Goal: Task Accomplishment & Management: Use online tool/utility

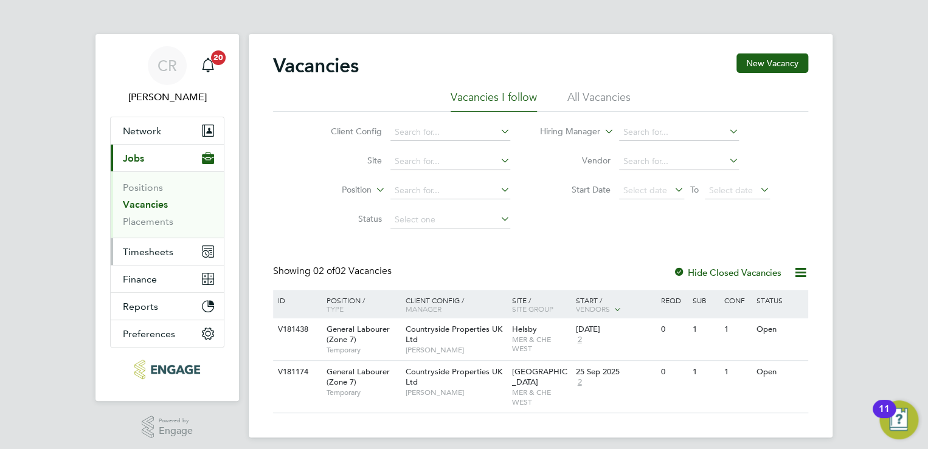
click at [144, 250] on span "Timesheets" at bounding box center [148, 252] width 50 height 12
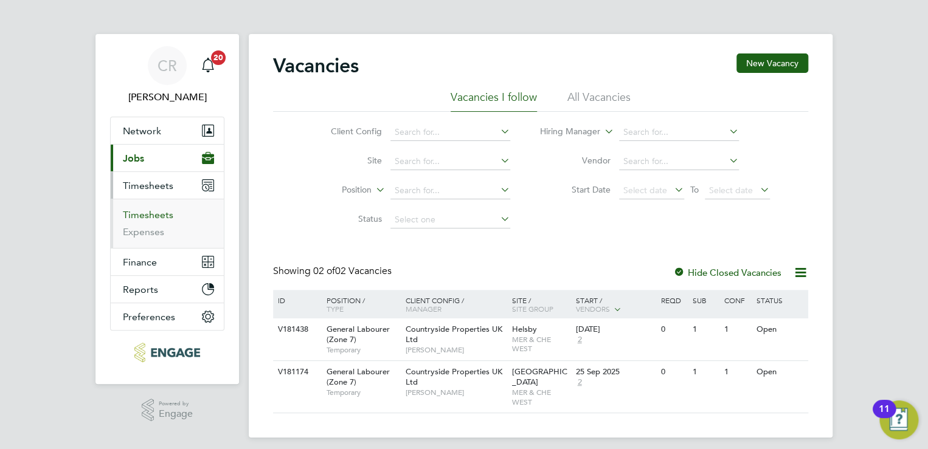
click at [147, 218] on link "Timesheets" at bounding box center [148, 215] width 50 height 12
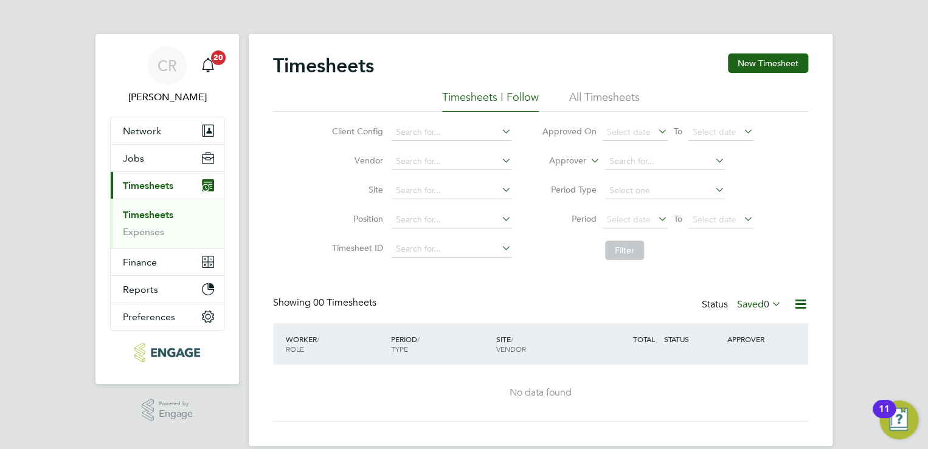
click at [769, 311] on div "Status Saved 0" at bounding box center [743, 305] width 82 height 17
click at [769, 304] on icon at bounding box center [769, 304] width 0 height 17
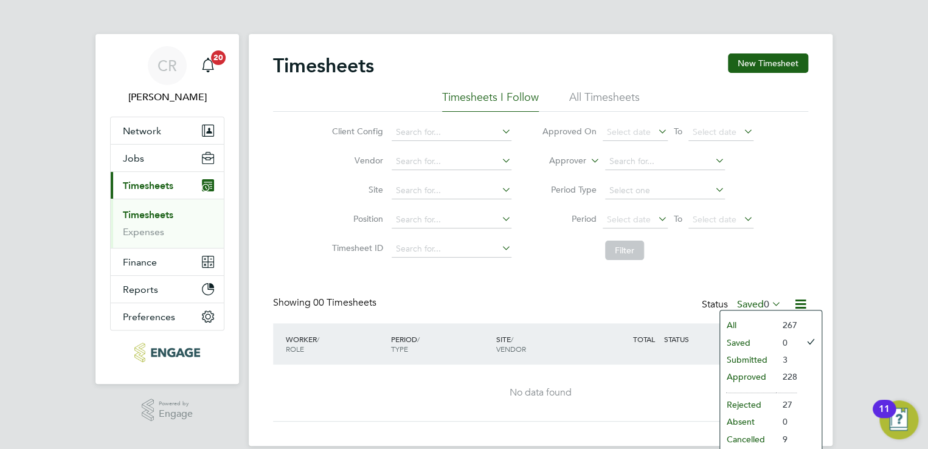
click at [741, 367] on li "Submitted" at bounding box center [748, 360] width 56 height 17
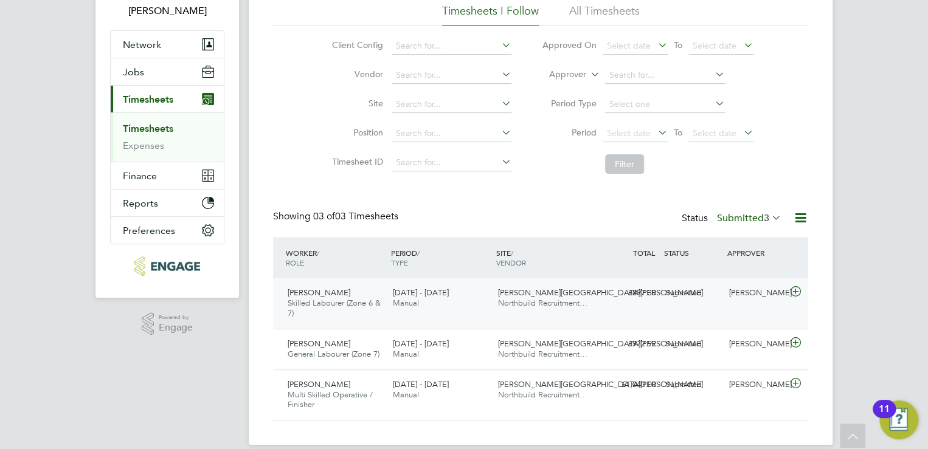
scroll to position [101, 0]
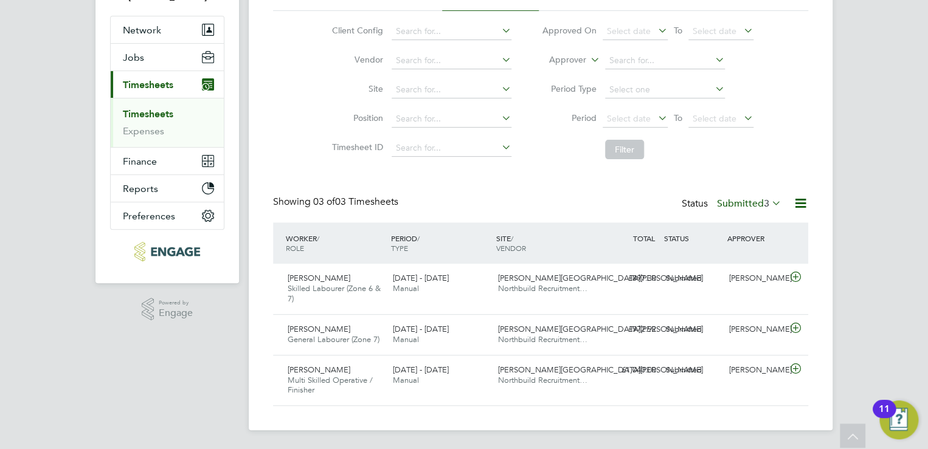
click at [768, 204] on span "3" at bounding box center [766, 204] width 5 height 12
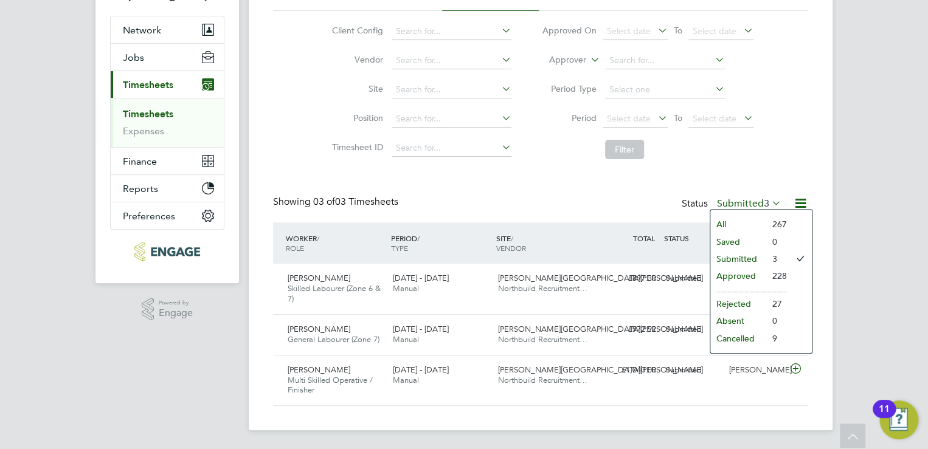
click at [726, 272] on li "Approved" at bounding box center [738, 276] width 56 height 17
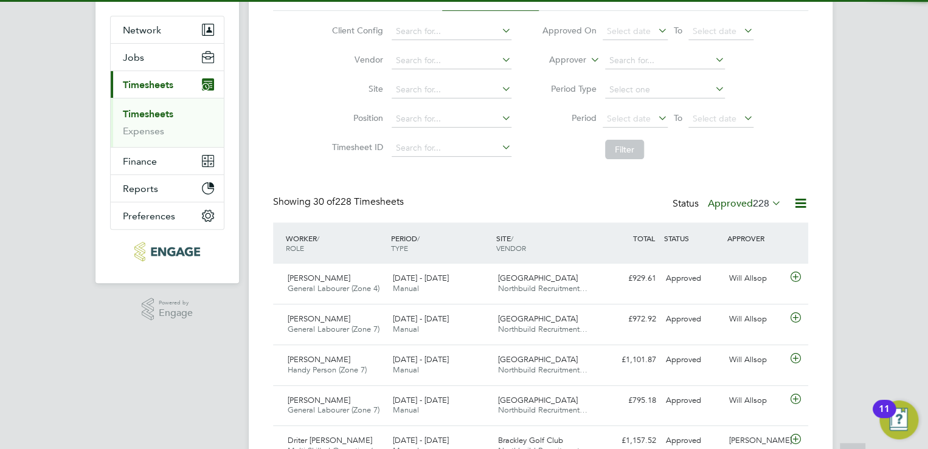
scroll to position [5, 6]
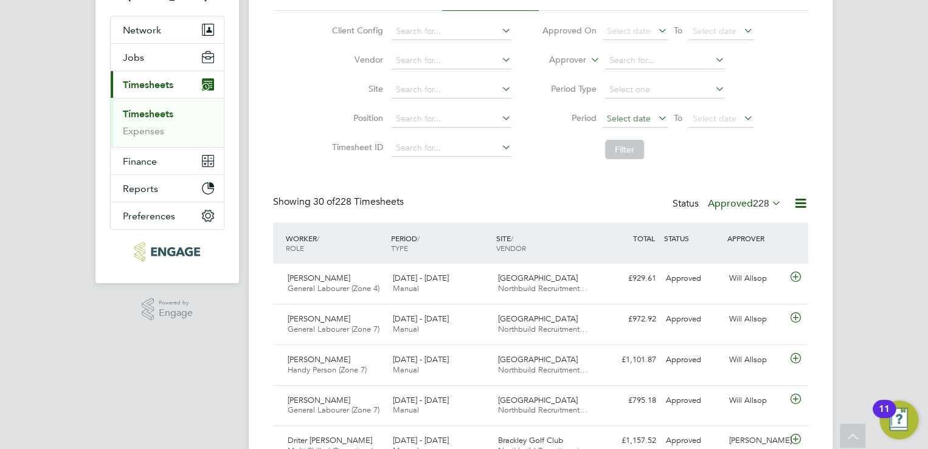
click at [617, 123] on span "Select date" at bounding box center [635, 119] width 65 height 16
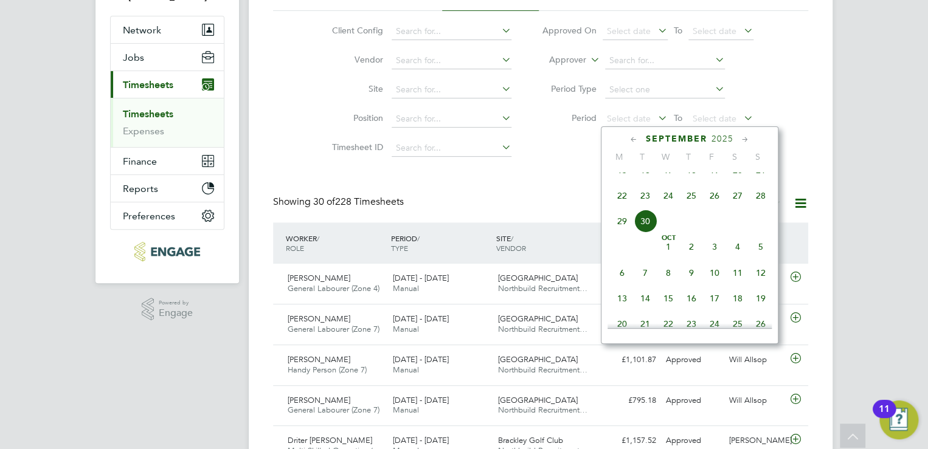
click at [620, 207] on span "22" at bounding box center [622, 195] width 23 height 23
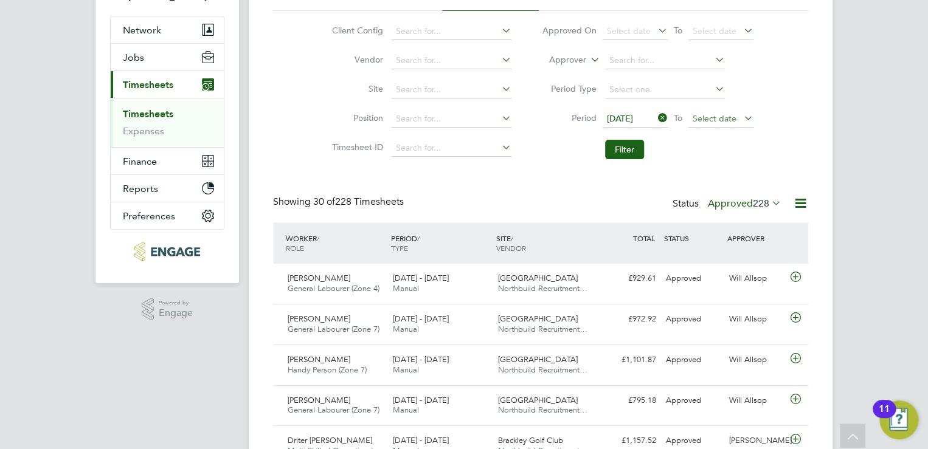
click at [709, 114] on span "Select date" at bounding box center [715, 118] width 44 height 11
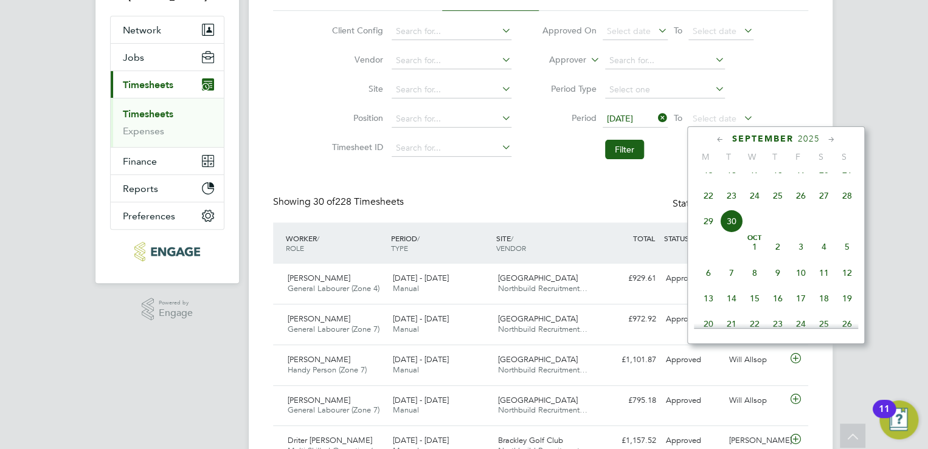
click at [847, 207] on span "28" at bounding box center [847, 195] width 23 height 23
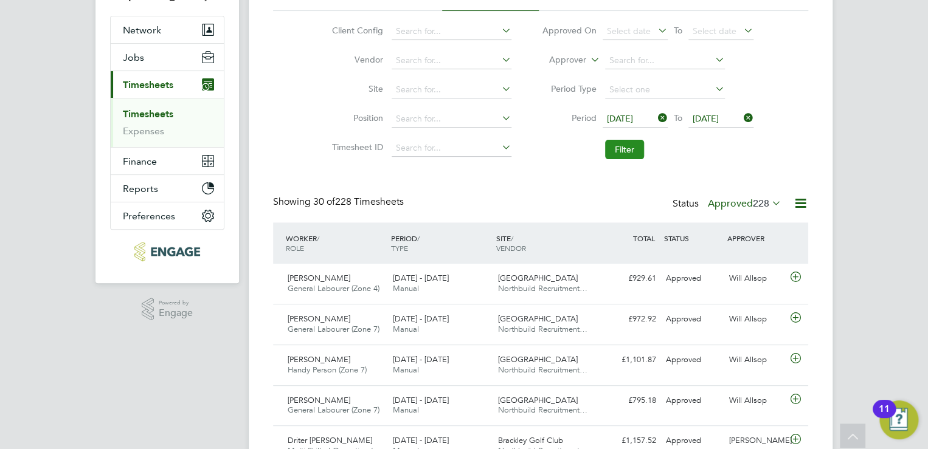
click at [628, 147] on button "Filter" at bounding box center [624, 149] width 39 height 19
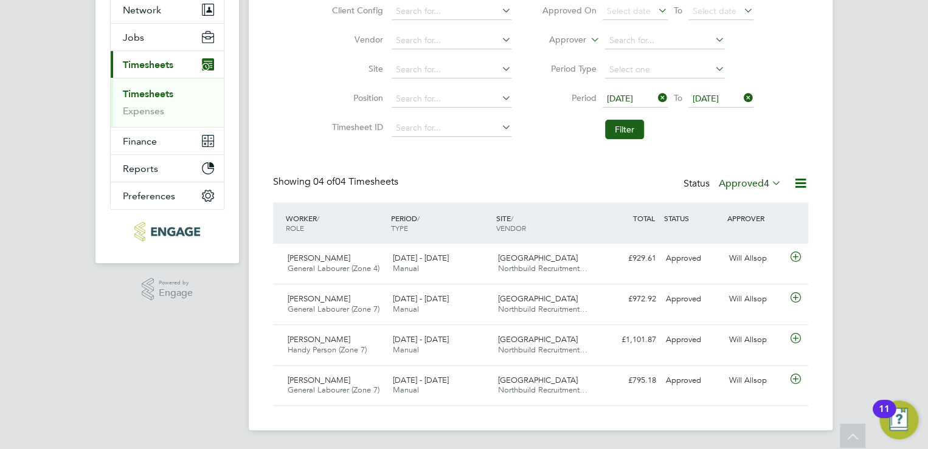
click at [733, 183] on label "Approved 4" at bounding box center [750, 184] width 63 height 12
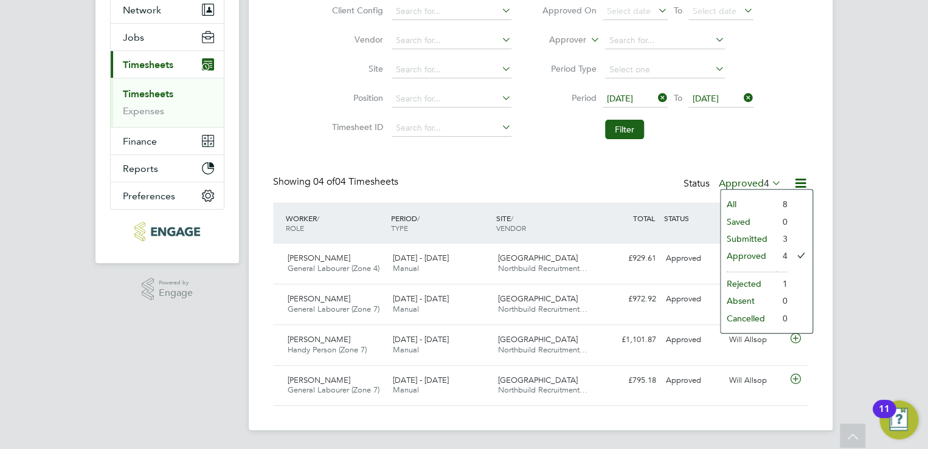
click at [735, 202] on li "All" at bounding box center [749, 204] width 56 height 17
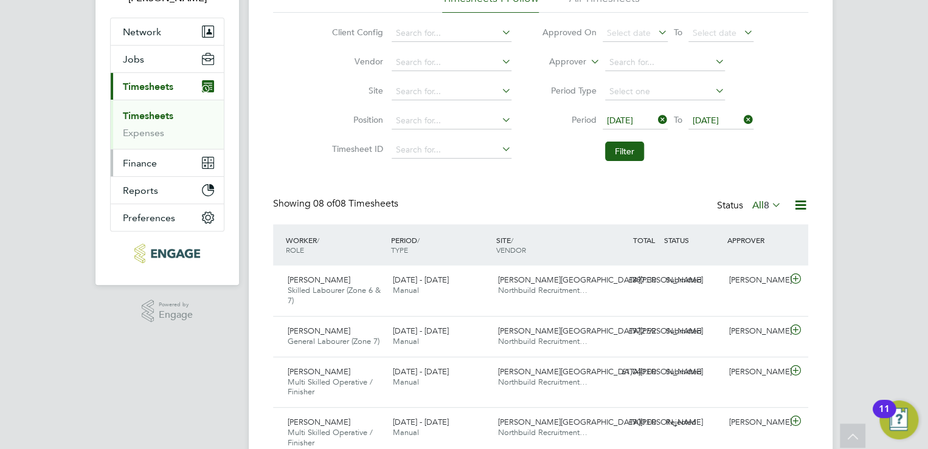
scroll to position [83, 0]
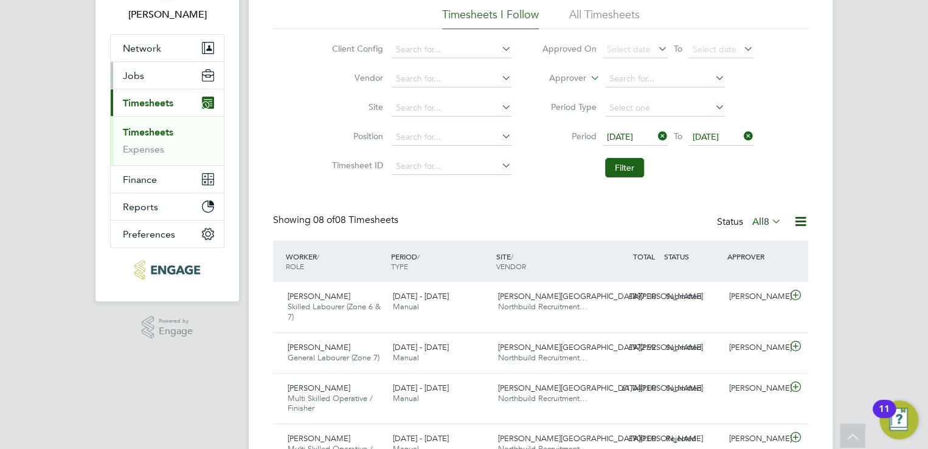
click at [150, 83] on button "Jobs" at bounding box center [167, 75] width 113 height 27
click at [130, 82] on button "Jobs" at bounding box center [167, 75] width 113 height 27
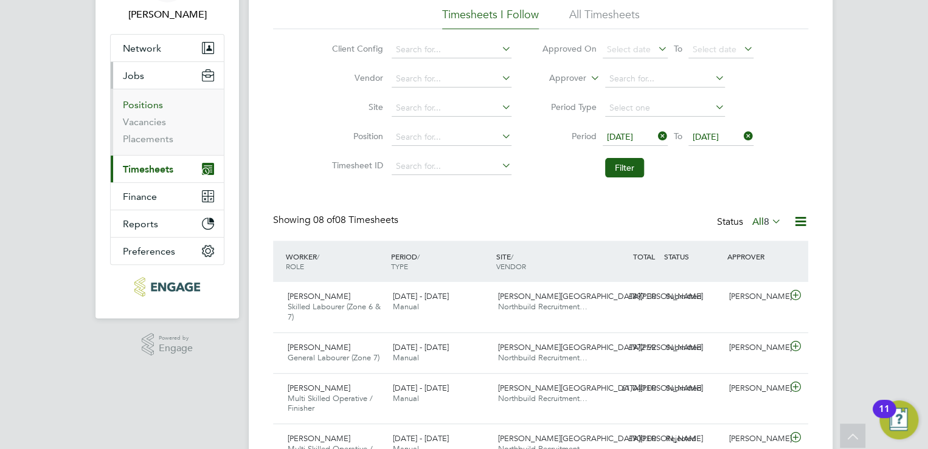
click at [136, 102] on link "Positions" at bounding box center [143, 105] width 40 height 12
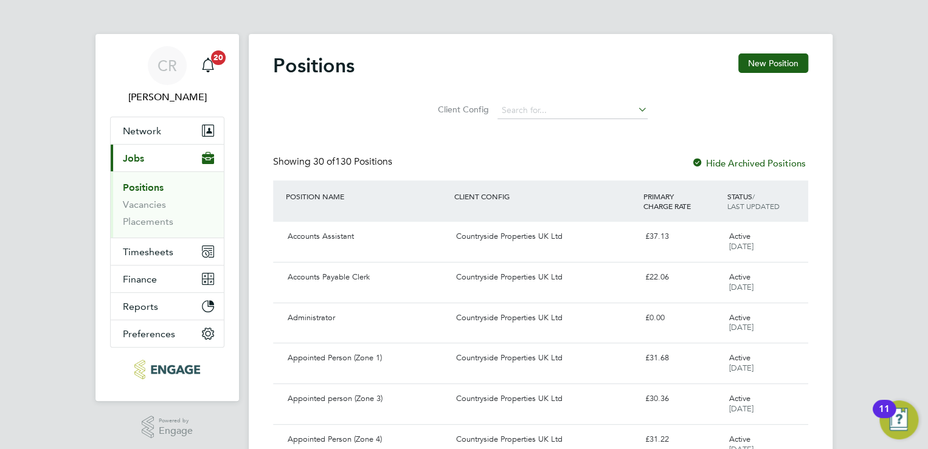
click at [161, 196] on li "Positions" at bounding box center [168, 190] width 91 height 17
click at [161, 202] on link "Vacancies" at bounding box center [144, 205] width 43 height 12
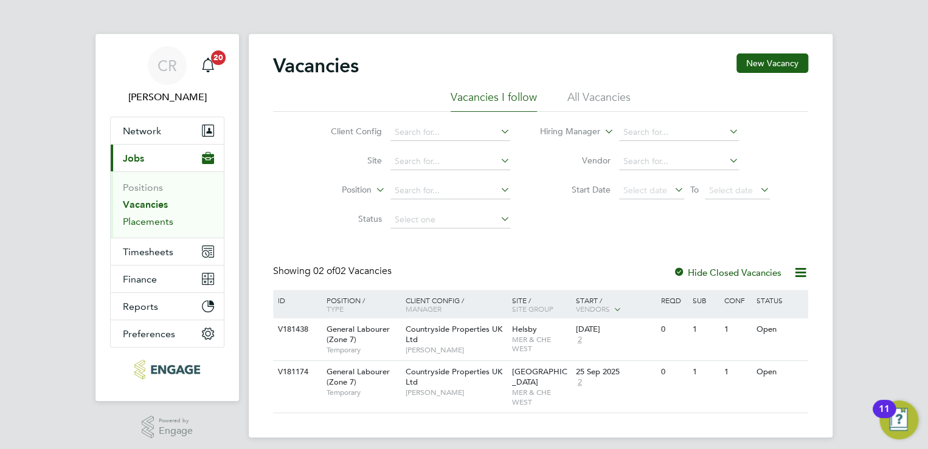
click at [161, 221] on link "Placements" at bounding box center [148, 222] width 50 height 12
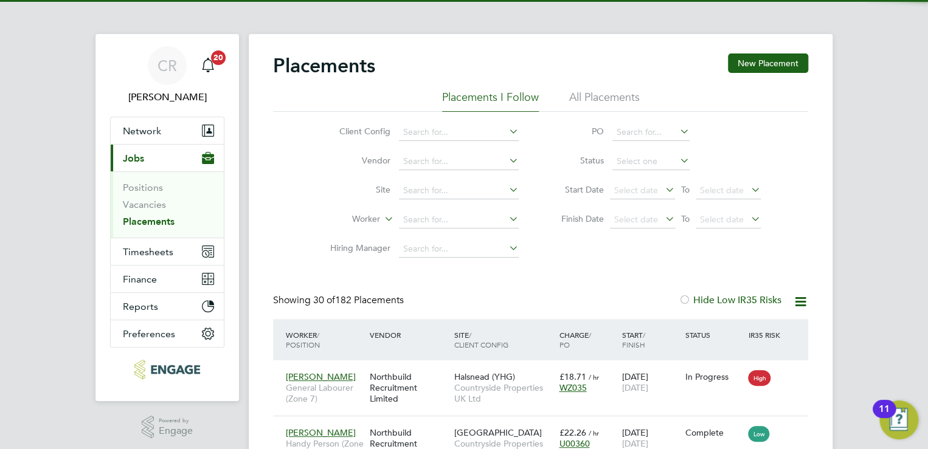
scroll to position [46, 106]
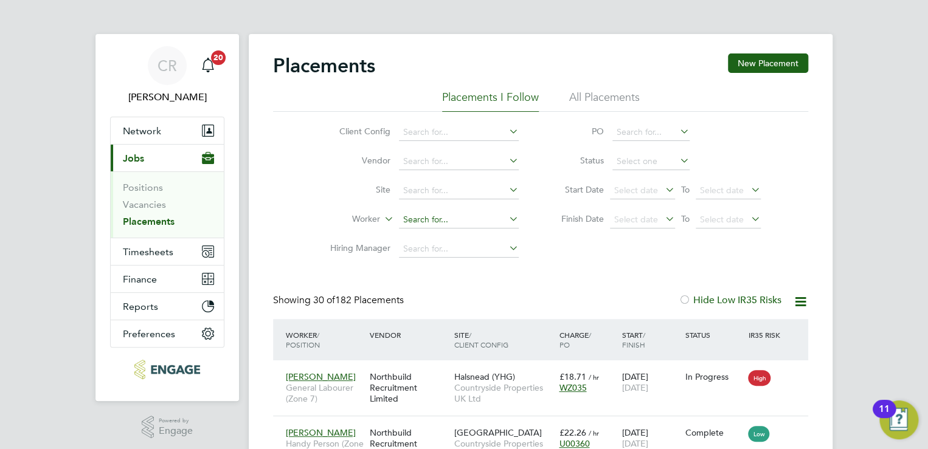
click at [423, 224] on input at bounding box center [459, 220] width 120 height 17
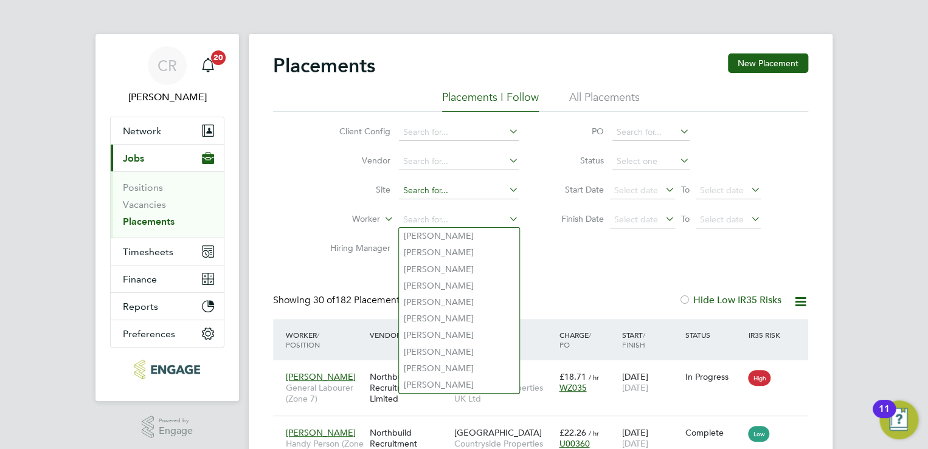
click at [429, 198] on input at bounding box center [459, 190] width 120 height 17
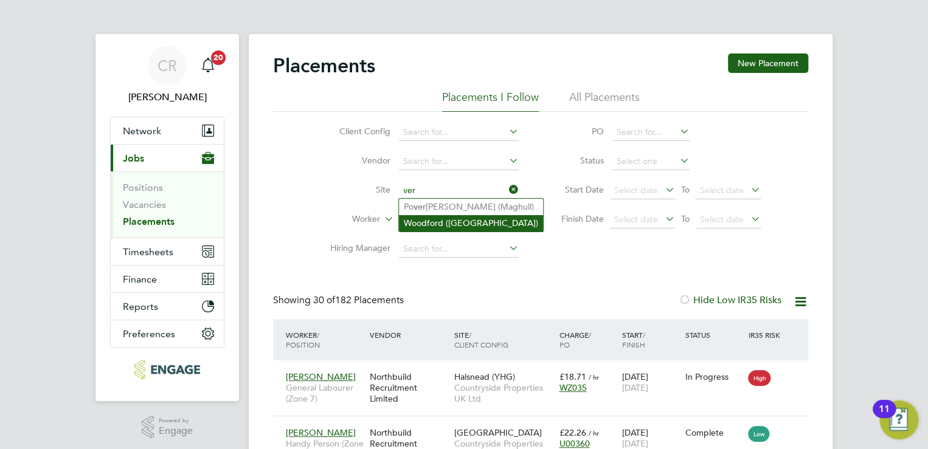
click at [431, 224] on li "Woodford (Stockport)" at bounding box center [471, 223] width 144 height 16
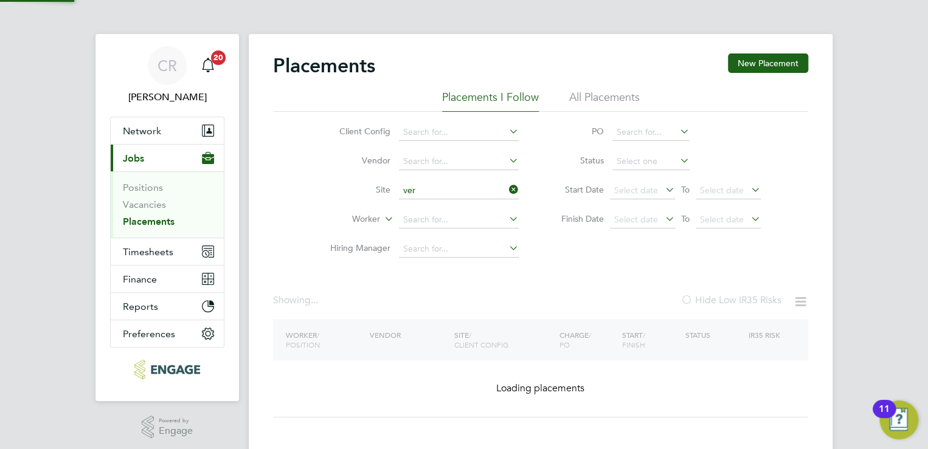
type input "Woodford (Stockport)"
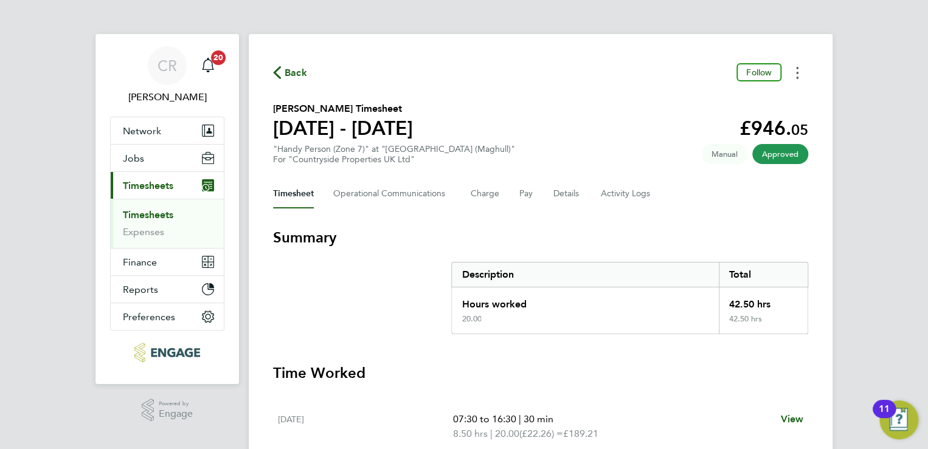
click at [800, 75] on button "Timesheets Menu" at bounding box center [797, 72] width 22 height 19
click at [743, 109] on link "Download timesheet" at bounding box center [735, 100] width 146 height 24
click at [802, 78] on button "Timesheets Menu" at bounding box center [797, 72] width 22 height 19
click at [684, 100] on link "Download timesheet" at bounding box center [735, 100] width 146 height 24
